Goal: Information Seeking & Learning: Check status

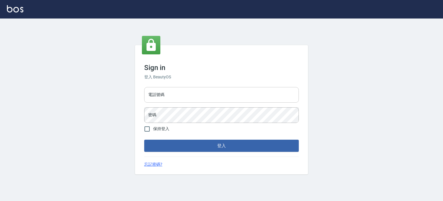
click at [195, 95] on input "電話號碼" at bounding box center [221, 95] width 155 height 16
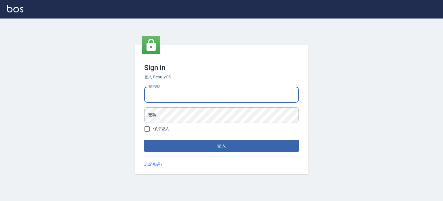
type input "0953539532"
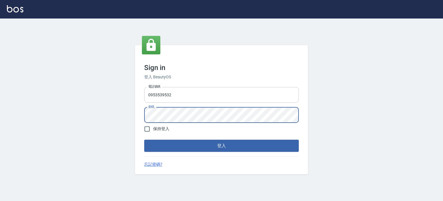
click at [144, 139] on button "登入" at bounding box center [221, 145] width 155 height 12
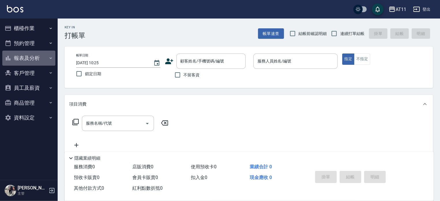
click at [26, 55] on button "報表及分析" at bounding box center [28, 57] width 53 height 15
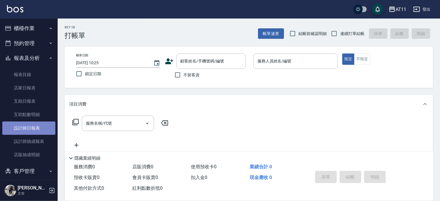
click at [40, 125] on link "設計師日報表" at bounding box center [28, 127] width 53 height 13
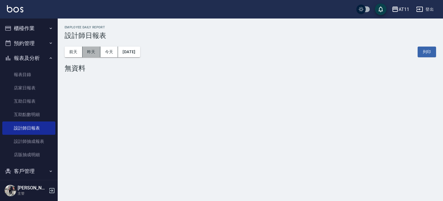
click at [89, 48] on button "昨天" at bounding box center [92, 51] width 18 height 11
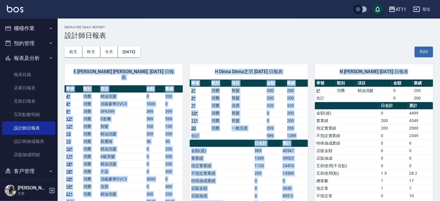
drag, startPoint x: 439, startPoint y: 59, endPoint x: 439, endPoint y: 67, distance: 7.6
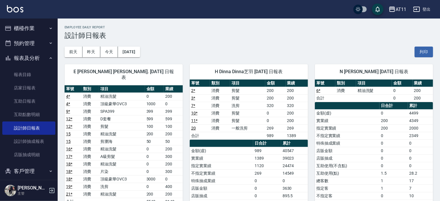
click at [78, 52] on button "前天" at bounding box center [74, 51] width 18 height 11
